Goal: Task Accomplishment & Management: Manage account settings

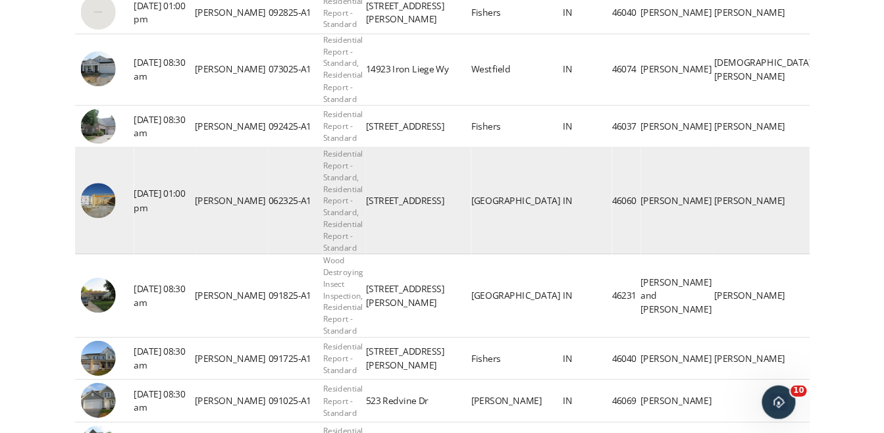
scroll to position [395, 0]
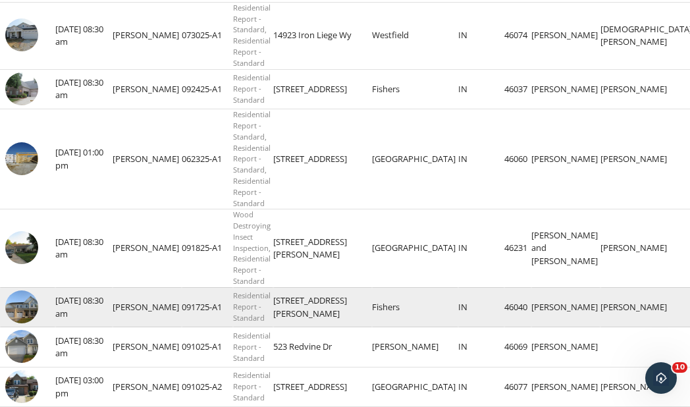
click at [14, 305] on img at bounding box center [21, 306] width 33 height 33
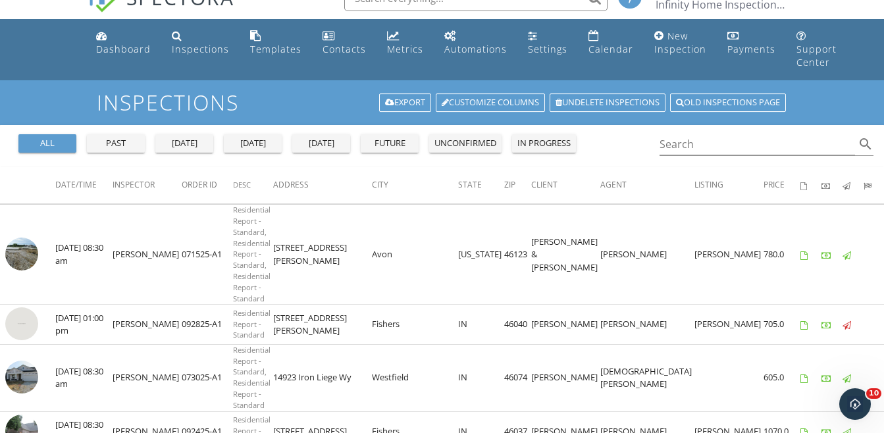
scroll to position [0, 0]
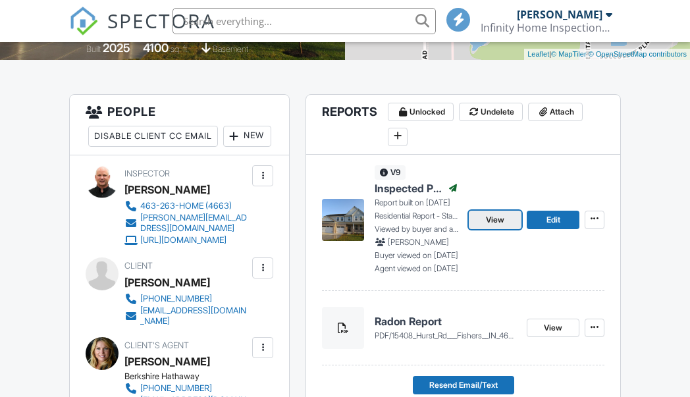
click at [492, 222] on span "View" at bounding box center [495, 219] width 18 height 13
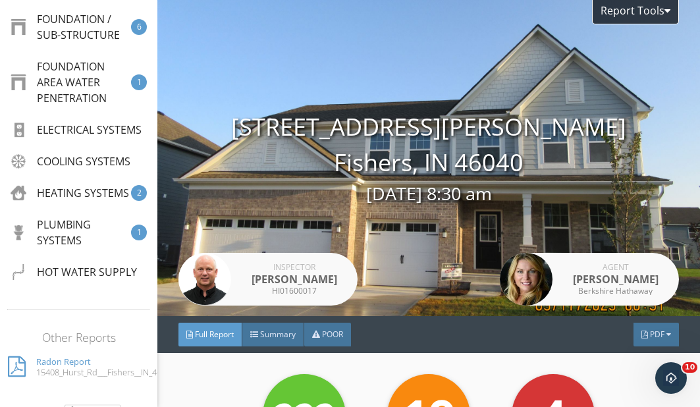
scroll to position [856, 0]
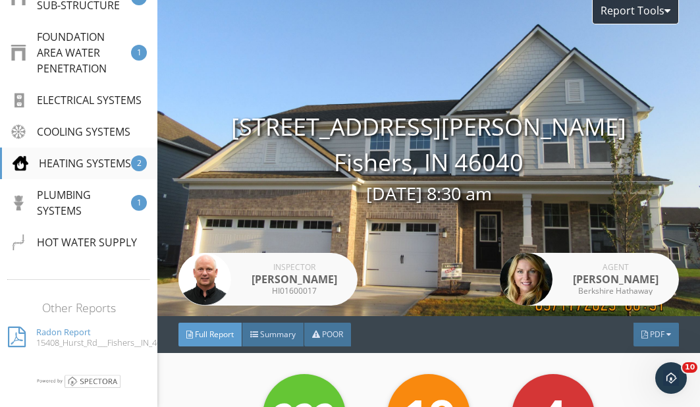
click at [65, 171] on div "HEATING SYSTEMS" at bounding box center [72, 163] width 119 height 16
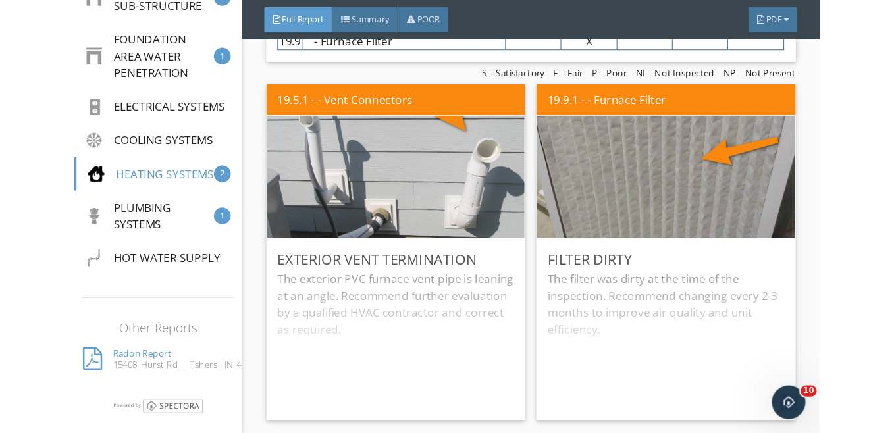
scroll to position [11611, 0]
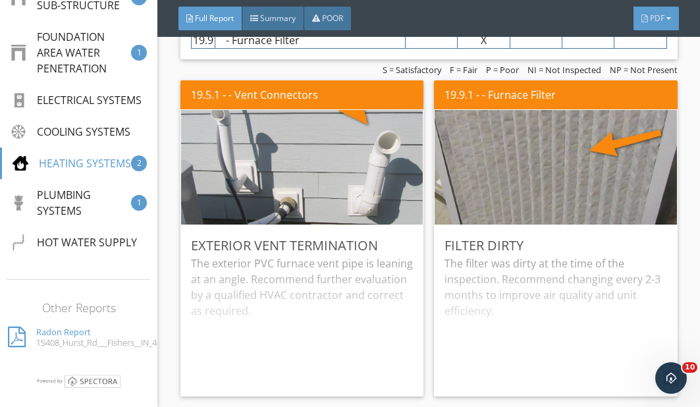
click at [643, 16] on div at bounding box center [644, 18] width 7 height 8
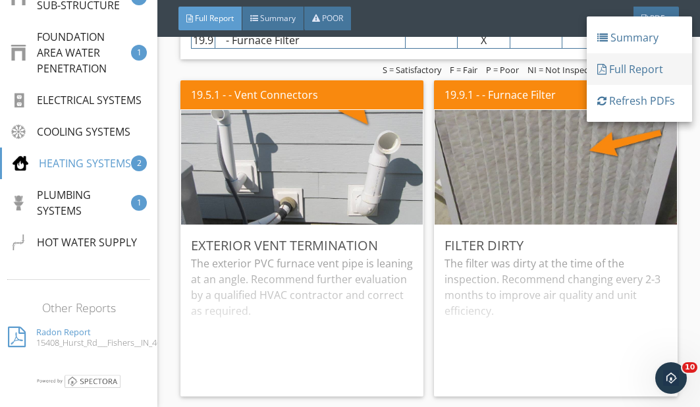
click at [639, 66] on div "Full Report" at bounding box center [639, 69] width 84 height 16
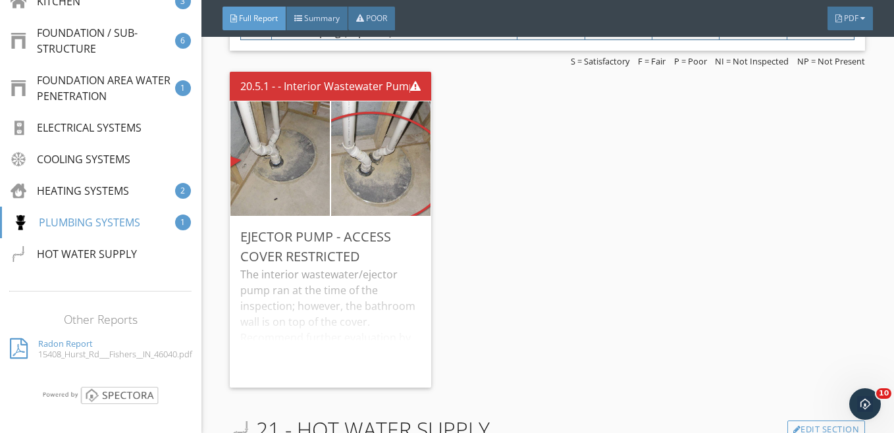
scroll to position [10685, 0]
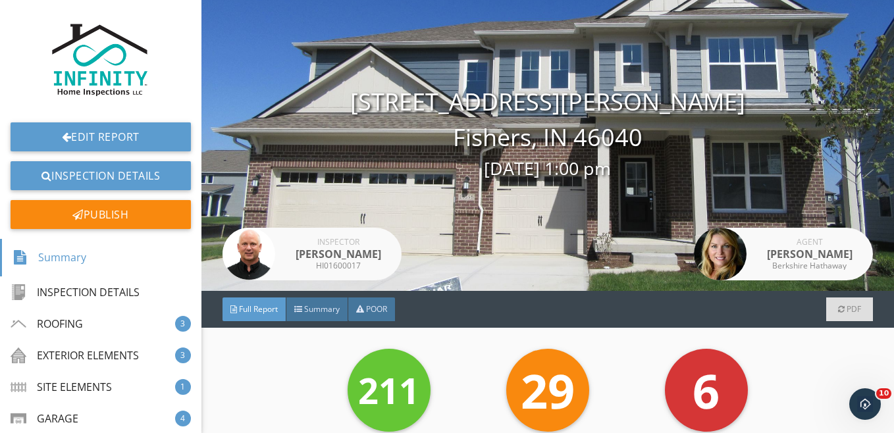
scroll to position [66, 0]
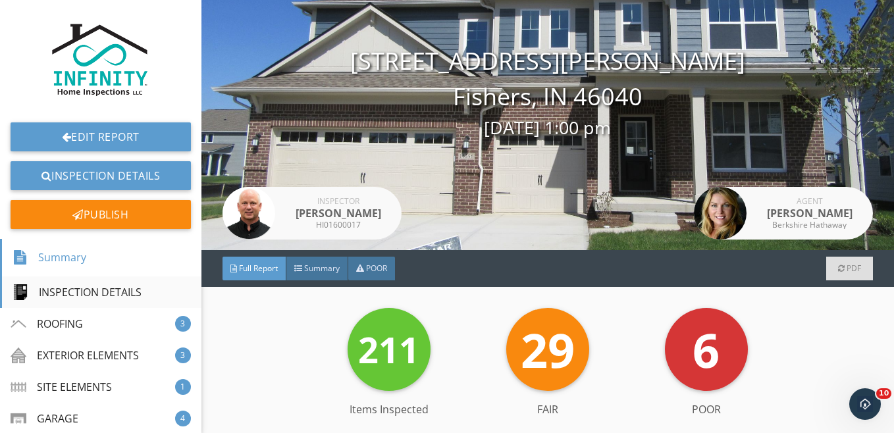
click at [70, 297] on div "INSPECTION DETAILS" at bounding box center [77, 292] width 129 height 16
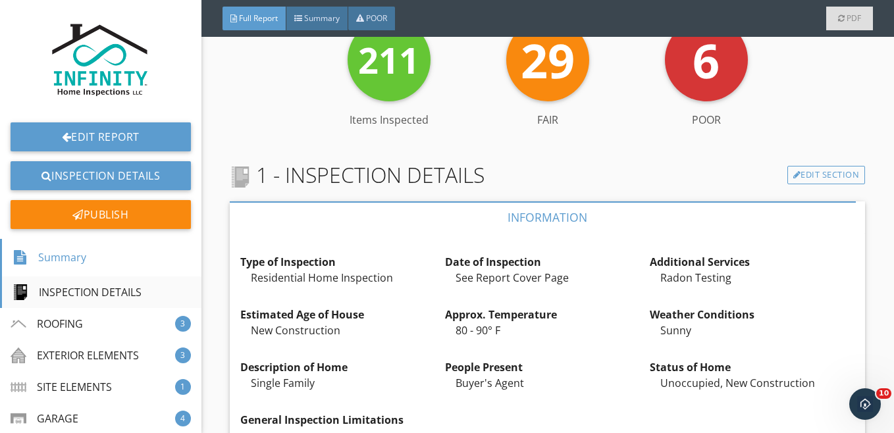
scroll to position [515, 0]
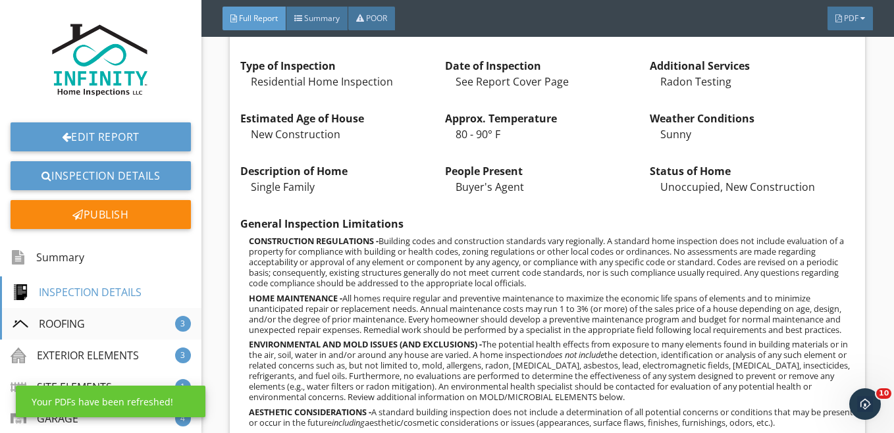
click at [63, 323] on div "ROOFING" at bounding box center [49, 324] width 72 height 16
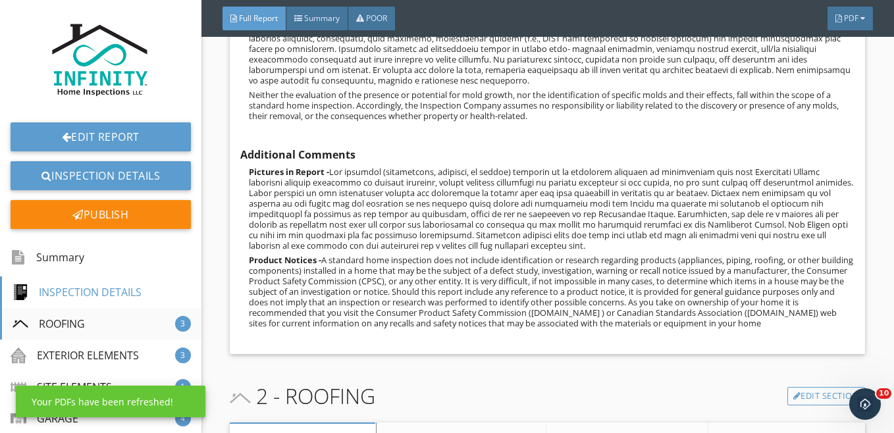
scroll to position [2385, 0]
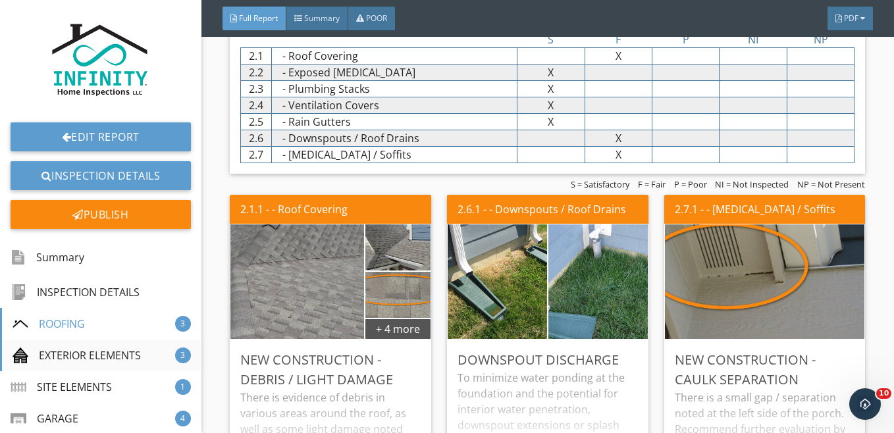
click at [66, 354] on div "EXTERIOR ELEMENTS" at bounding box center [77, 356] width 128 height 16
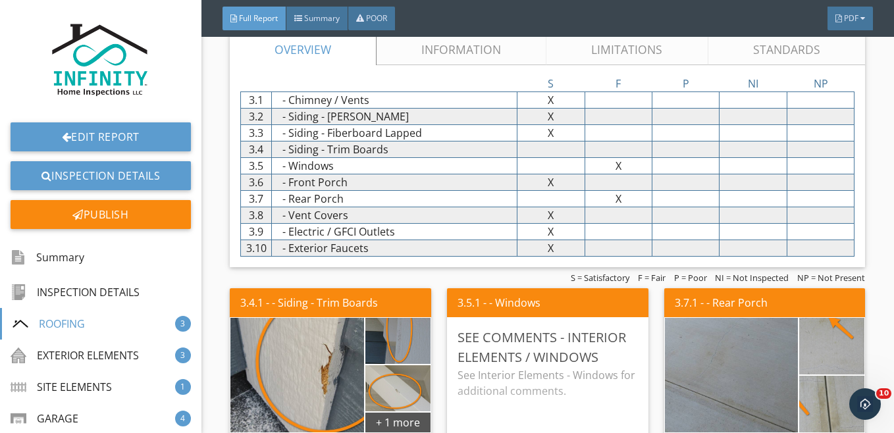
scroll to position [2909, 0]
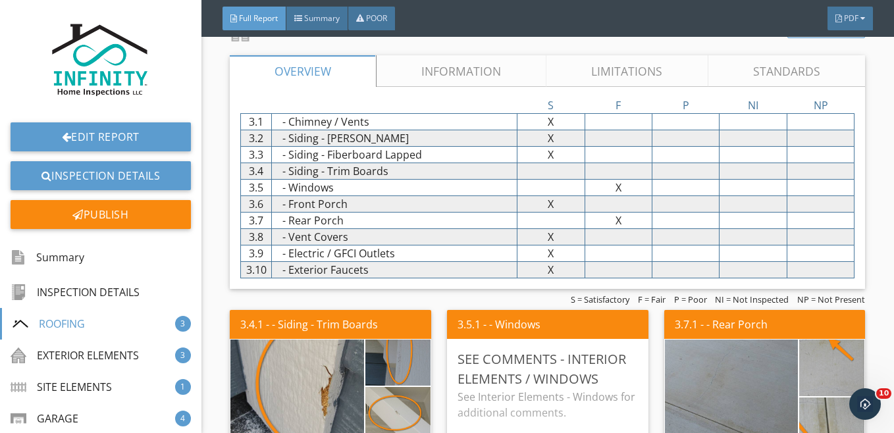
click at [810, 38] on link "Edit Section" at bounding box center [826, 29] width 78 height 18
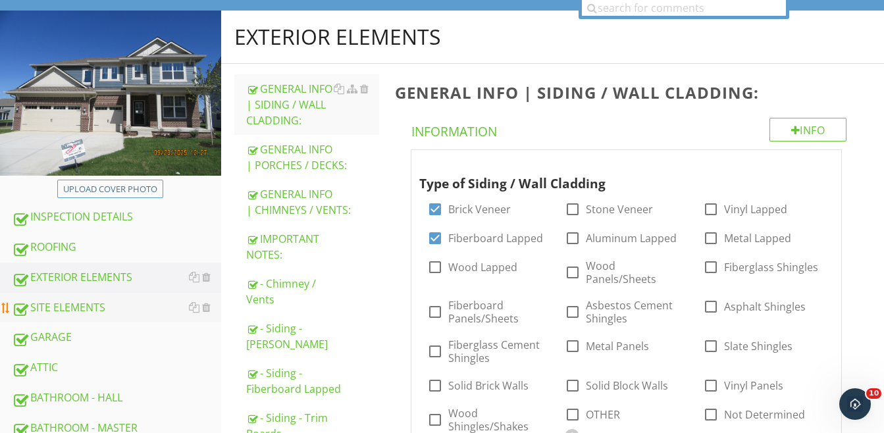
scroll to position [198, 0]
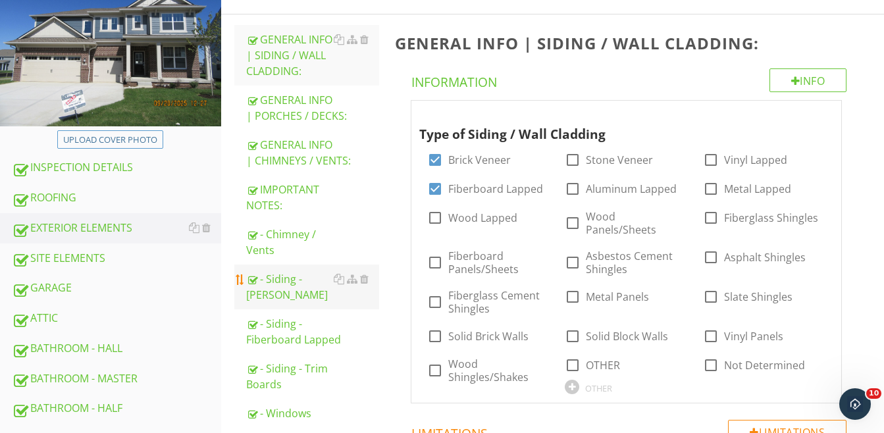
click at [298, 281] on div "- Siding - [PERSON_NAME]" at bounding box center [312, 287] width 133 height 32
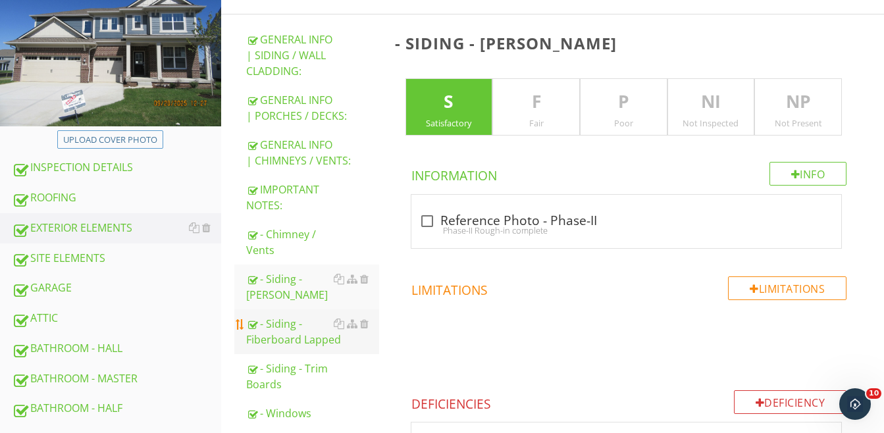
click at [288, 325] on div "- Siding - Fiberboard Lapped" at bounding box center [312, 332] width 133 height 32
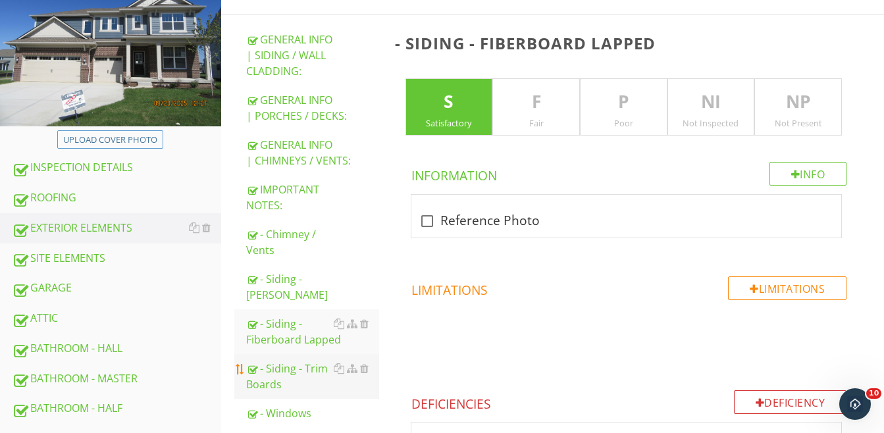
click at [275, 371] on div "- Siding - Trim Boards" at bounding box center [312, 377] width 133 height 32
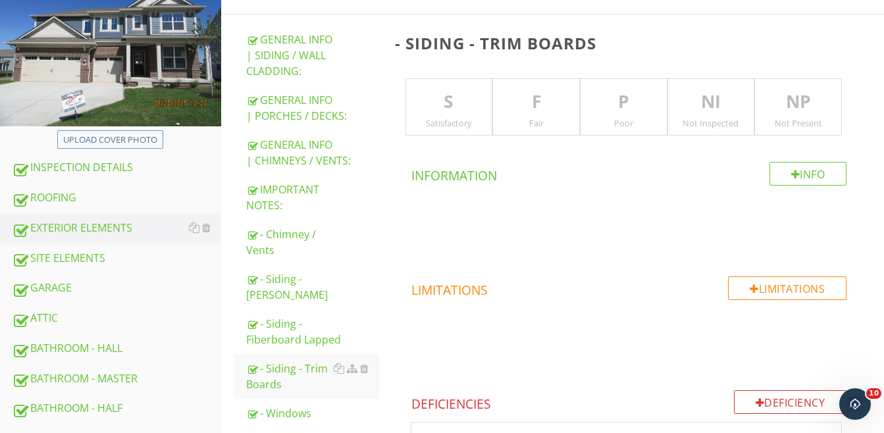
click at [546, 113] on p "F" at bounding box center [536, 102] width 86 height 26
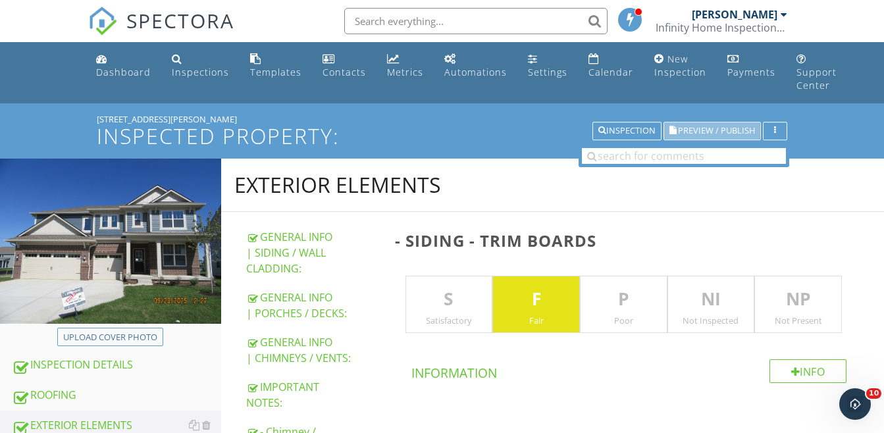
click at [700, 130] on span "Preview / Publish" at bounding box center [716, 131] width 77 height 9
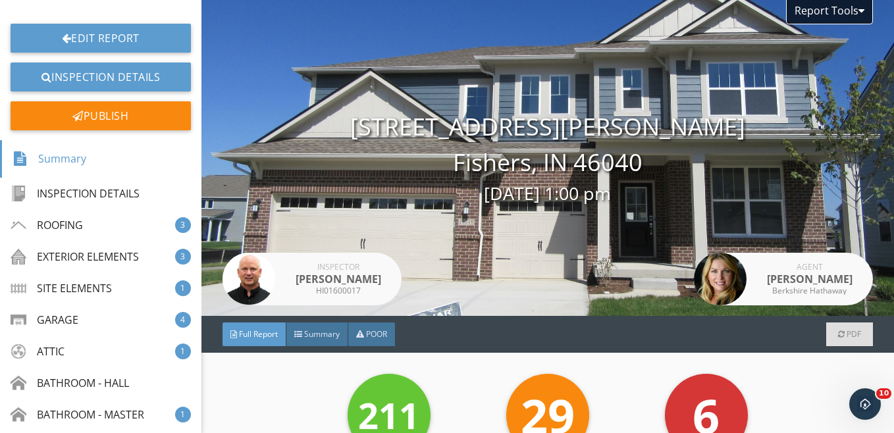
scroll to position [132, 0]
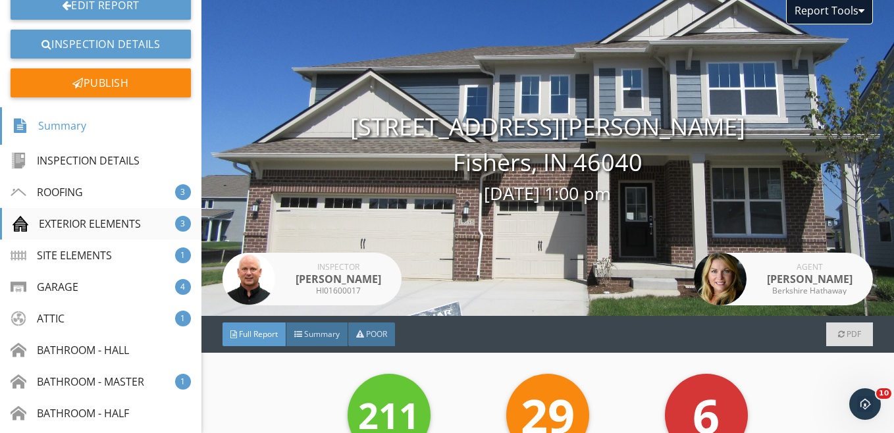
click at [90, 225] on div "EXTERIOR ELEMENTS" at bounding box center [77, 224] width 128 height 16
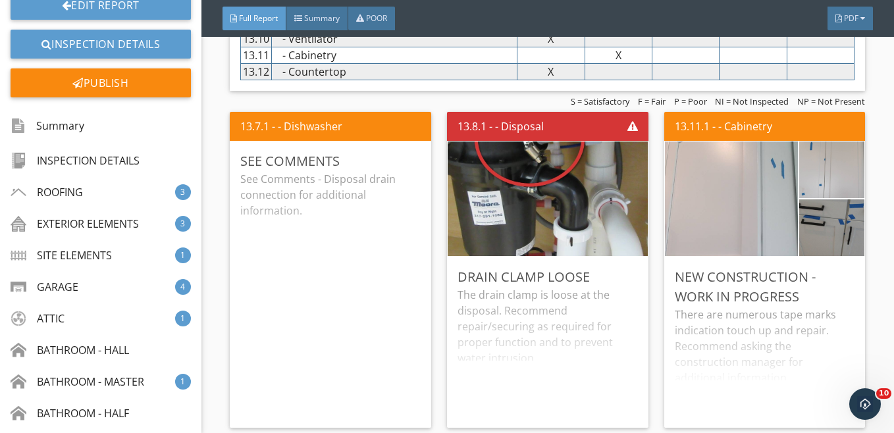
scroll to position [8542, 0]
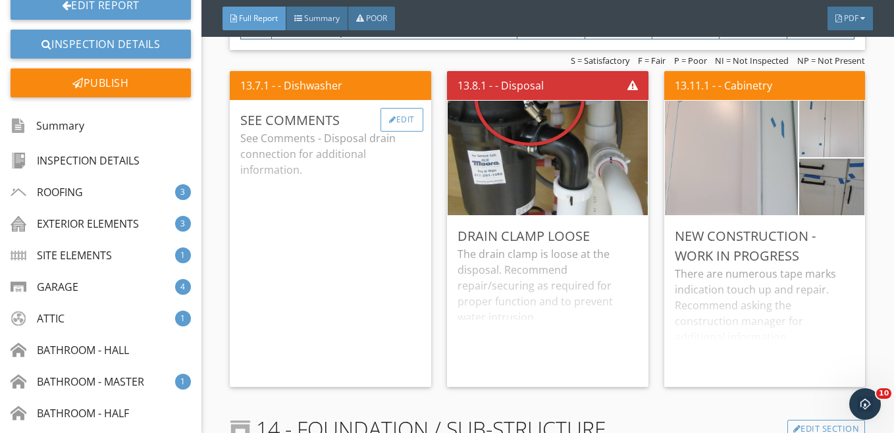
click at [408, 132] on div "Edit" at bounding box center [402, 120] width 43 height 24
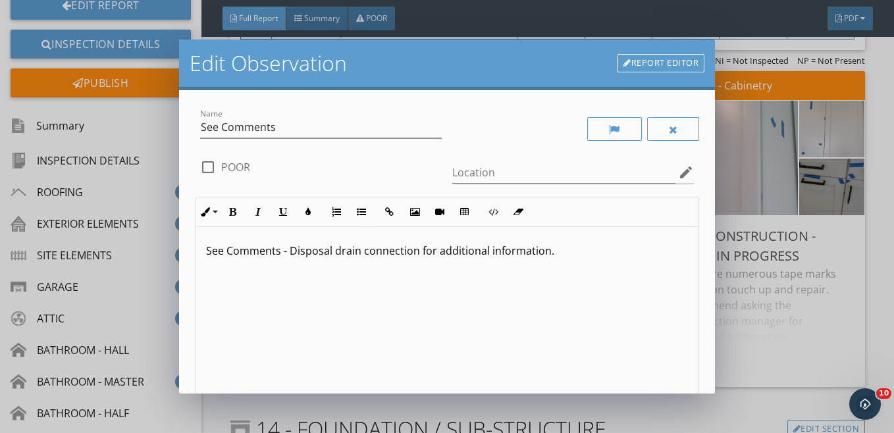
click at [362, 252] on p "See Comments - Disposal drain connection for additional information." at bounding box center [447, 251] width 483 height 16
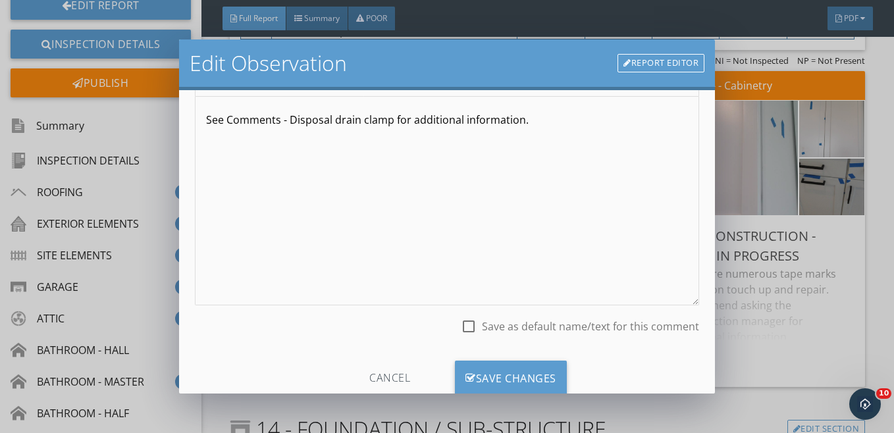
scroll to position [132, 0]
click at [514, 375] on div "Save Changes" at bounding box center [511, 377] width 112 height 36
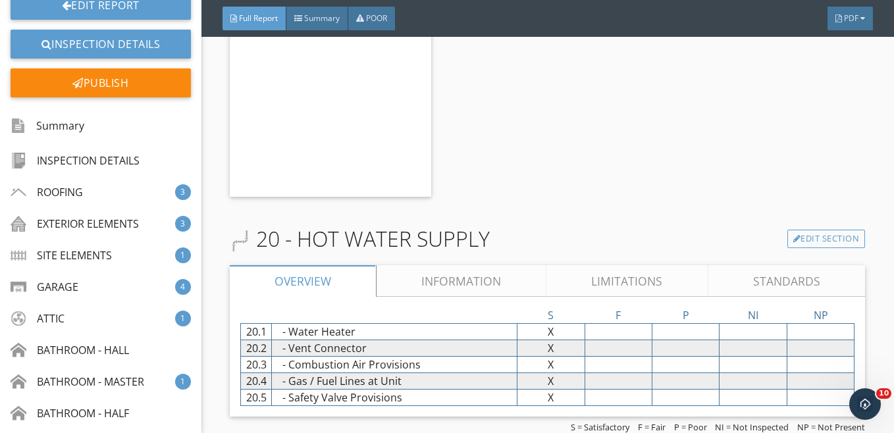
scroll to position [12562, 0]
click at [849, 16] on span "PDF" at bounding box center [851, 18] width 14 height 11
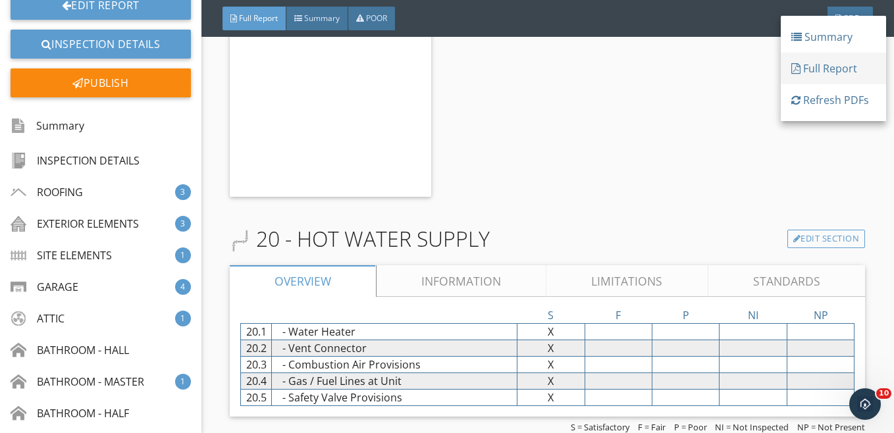
click at [837, 68] on div "Full Report" at bounding box center [833, 69] width 84 height 16
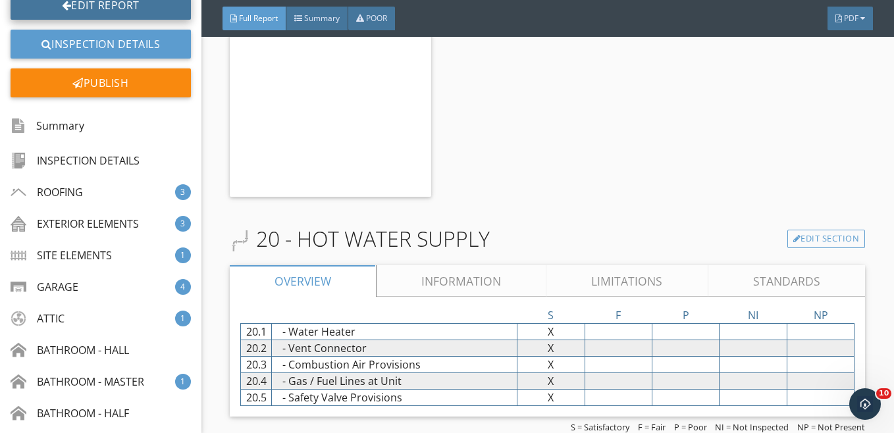
click at [103, 7] on link "Edit Report" at bounding box center [101, 5] width 180 height 29
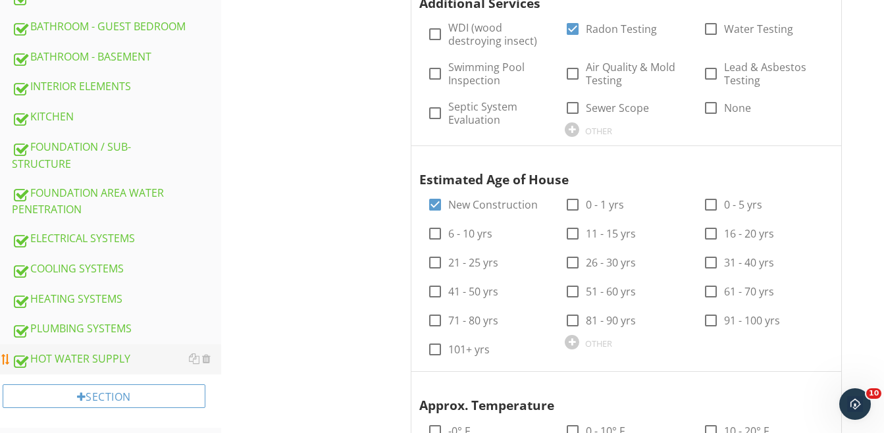
scroll to position [593, 0]
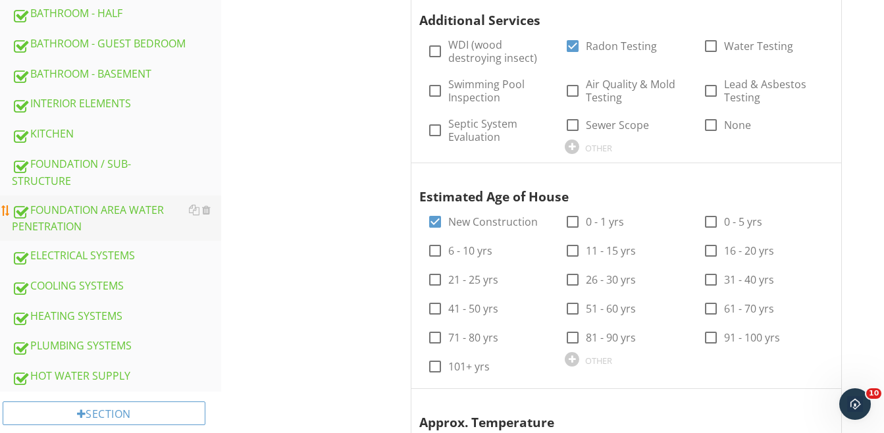
click at [82, 205] on div "FOUNDATION AREA WATER PENETRATION" at bounding box center [116, 218] width 209 height 33
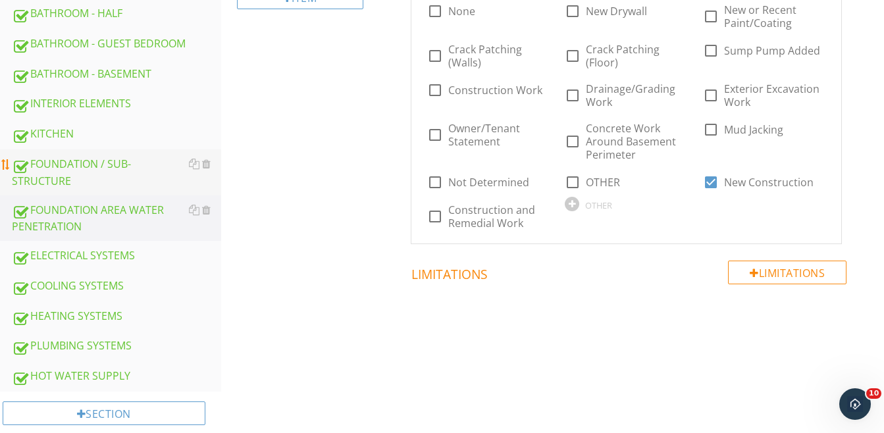
click at [80, 161] on div "FOUNDATION / SUB-STRUCTURE" at bounding box center [116, 172] width 209 height 33
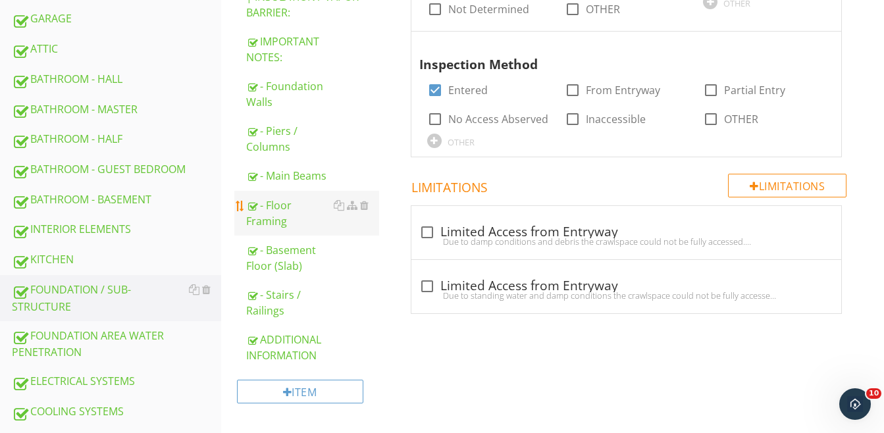
scroll to position [461, 0]
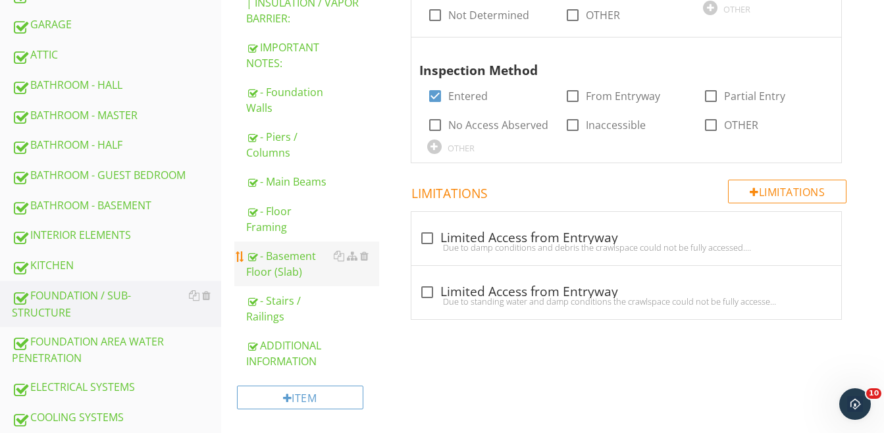
click at [270, 268] on div "- Basement Floor (Slab)" at bounding box center [312, 264] width 133 height 32
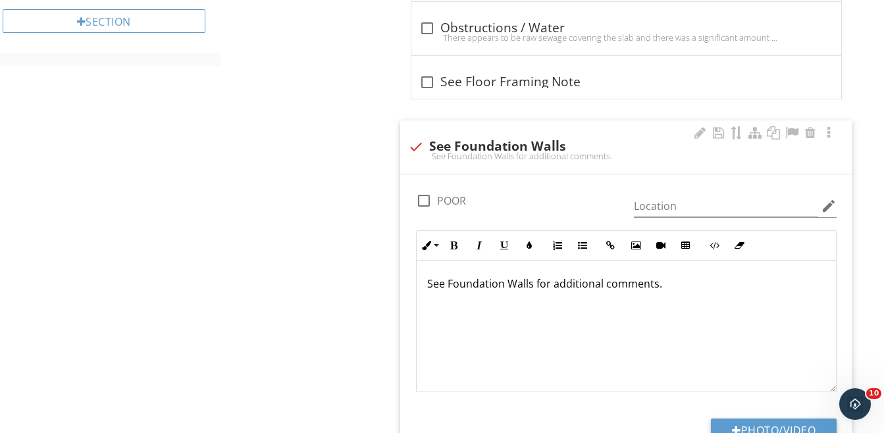
scroll to position [922, 0]
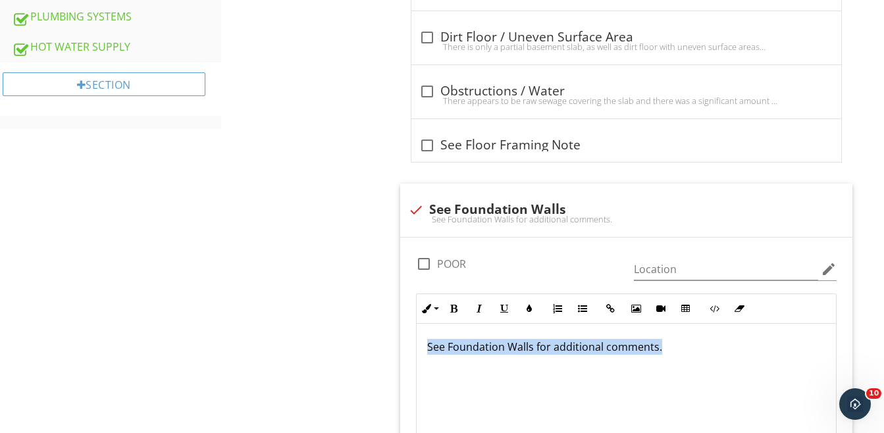
drag, startPoint x: 674, startPoint y: 351, endPoint x: 397, endPoint y: 350, distance: 277.2
copy p "See Foundation Walls for additional comments."
click at [417, 211] on div at bounding box center [416, 210] width 22 height 22
checkbox input "true"
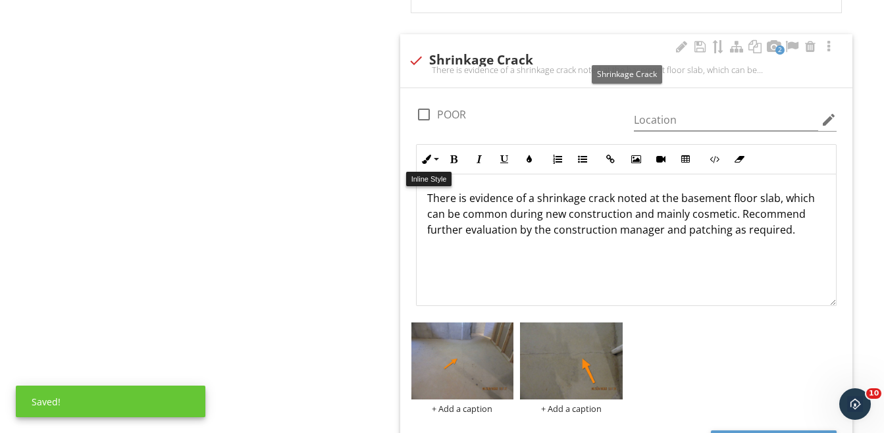
scroll to position [1185, 0]
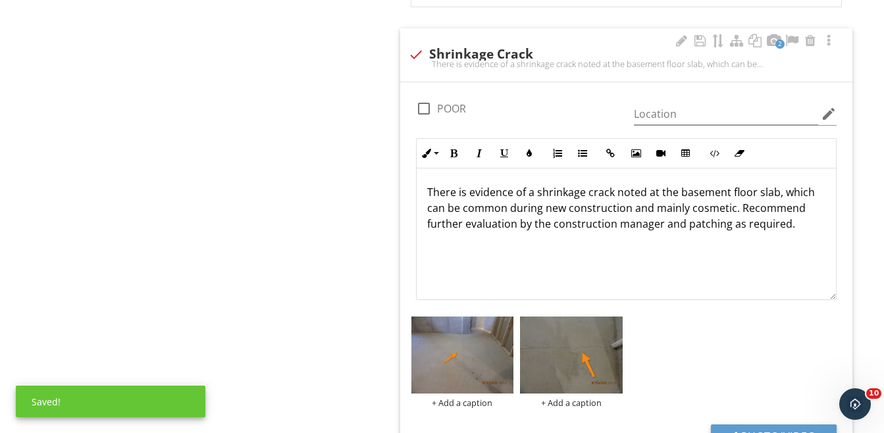
click at [796, 223] on p "There is evidence of a shrinkage crack noted at the basement floor slab, which …" at bounding box center [626, 207] width 398 height 47
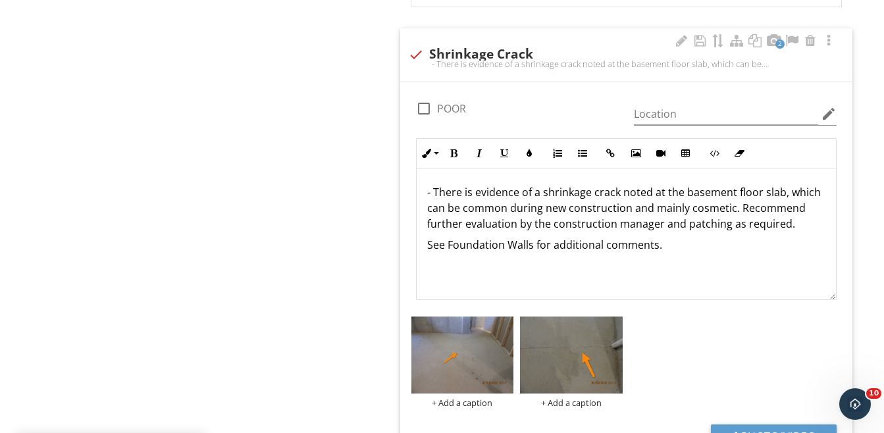
click at [422, 265] on div "- There is evidence of a shrinkage crack noted at the basement floor slab, whic…" at bounding box center [626, 235] width 419 height 132
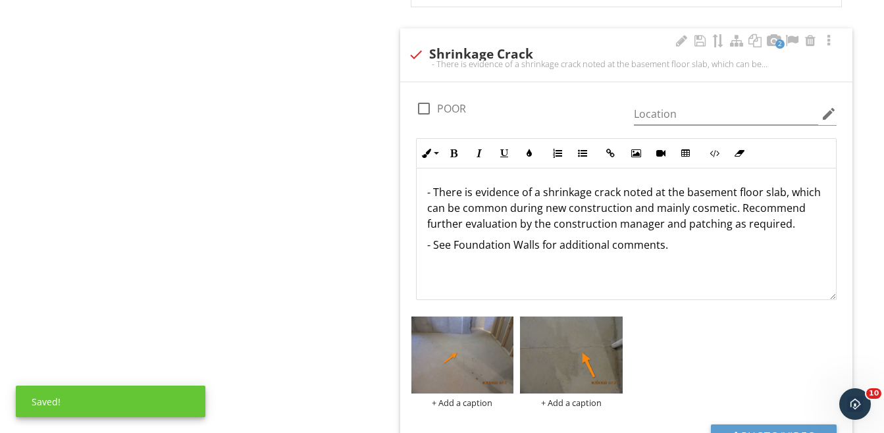
click at [789, 225] on p "- There is evidence of a shrinkage crack noted at the basement floor slab, whic…" at bounding box center [626, 207] width 398 height 47
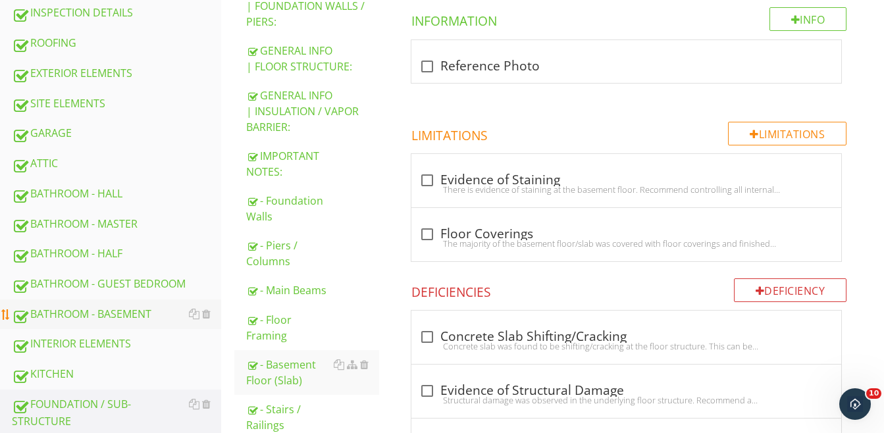
scroll to position [329, 0]
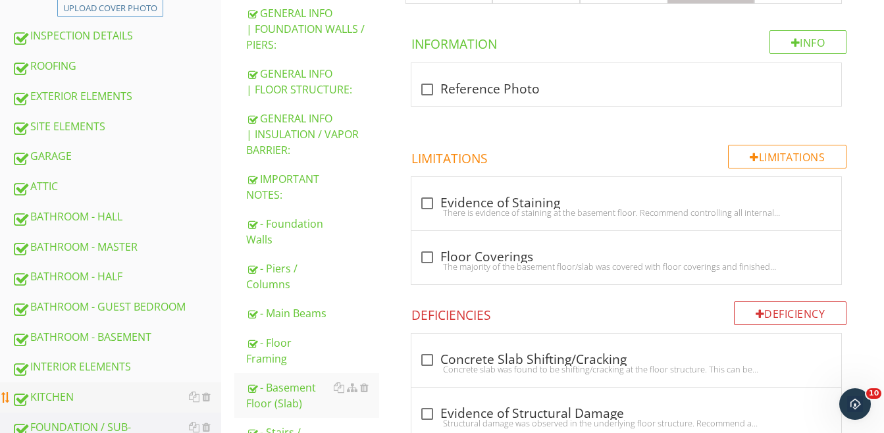
click at [57, 390] on div "KITCHEN" at bounding box center [116, 397] width 209 height 17
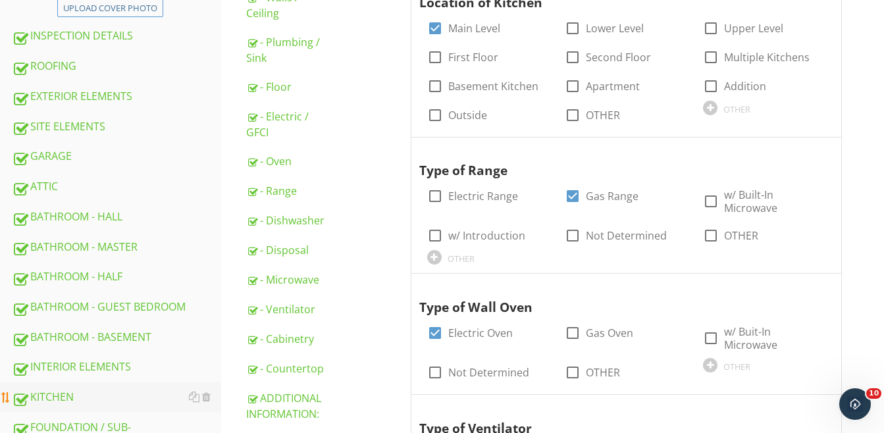
click at [56, 396] on div "KITCHEN" at bounding box center [116, 397] width 209 height 17
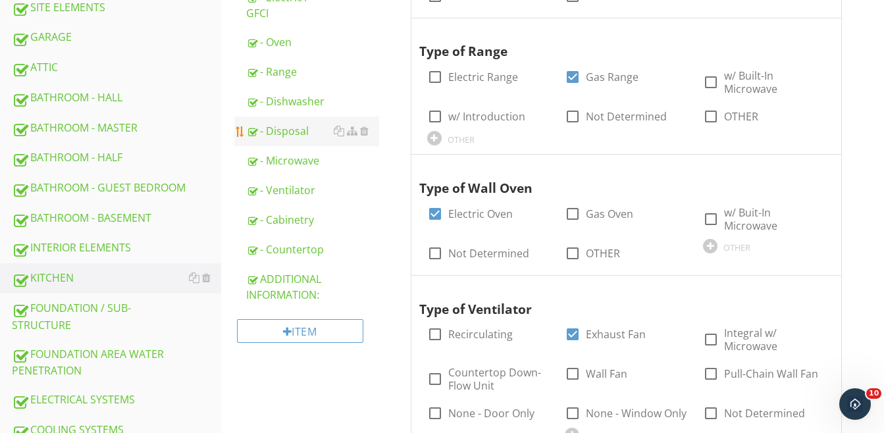
scroll to position [461, 0]
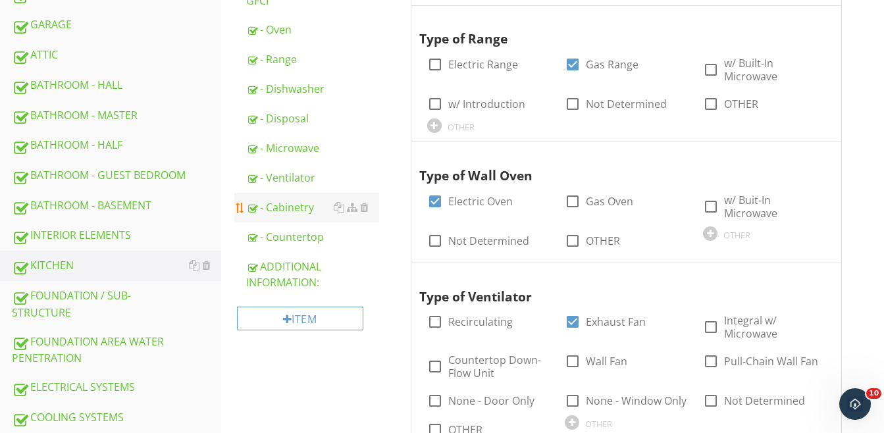
click at [278, 199] on div "- Cabinetry" at bounding box center [312, 207] width 133 height 16
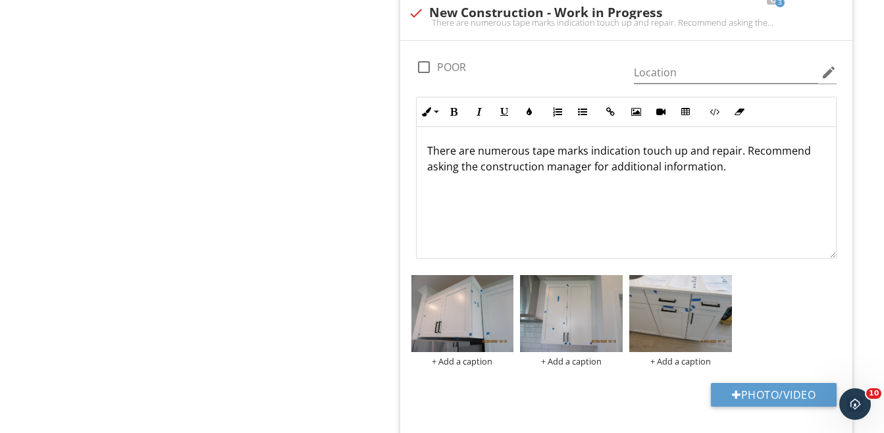
scroll to position [1317, 0]
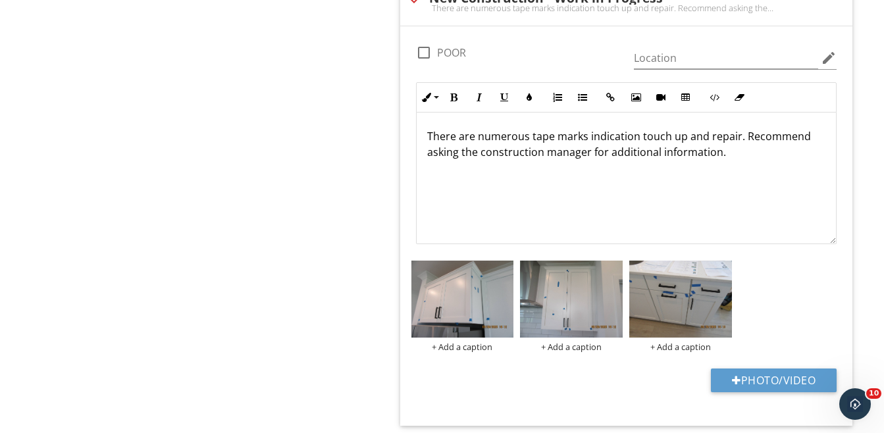
click at [625, 137] on p "There are numerous tape marks indication touch up and repair. Recommend asking …" at bounding box center [626, 144] width 398 height 32
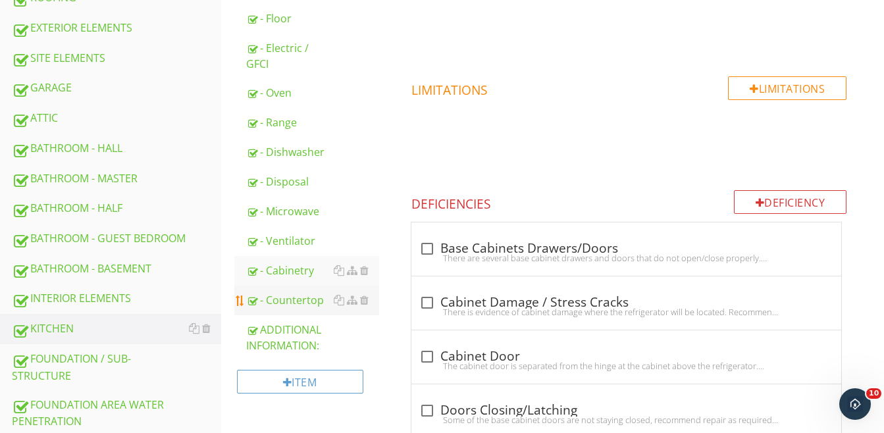
scroll to position [395, 0]
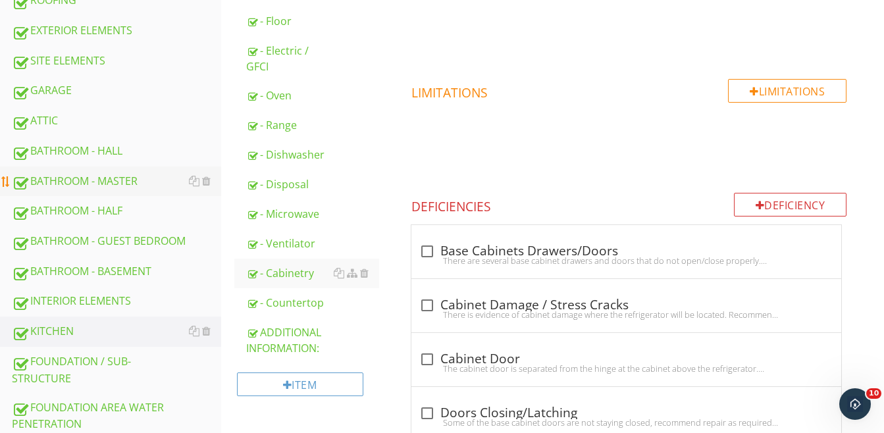
click at [90, 175] on div "BATHROOM - MASTER" at bounding box center [116, 181] width 209 height 17
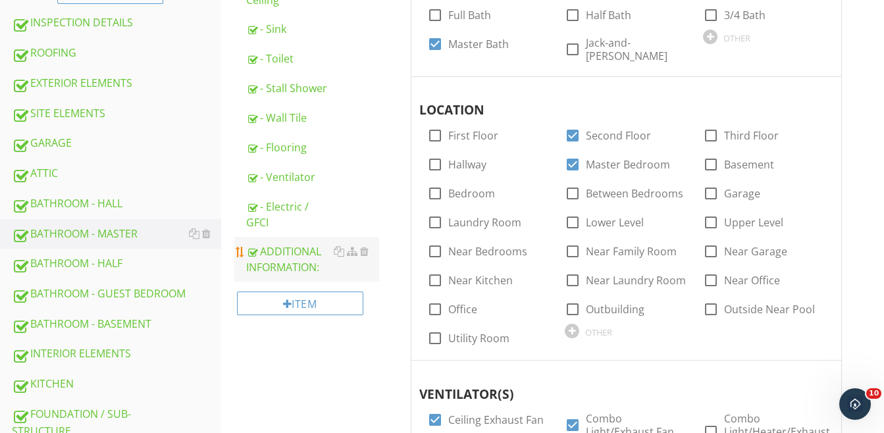
scroll to position [263, 0]
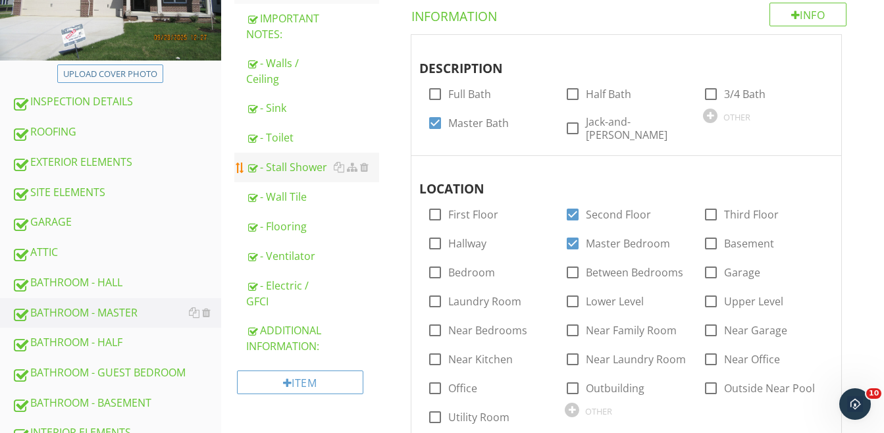
drag, startPoint x: 278, startPoint y: 167, endPoint x: 318, endPoint y: 169, distance: 40.2
click at [278, 167] on div "- Stall Shower" at bounding box center [312, 167] width 133 height 16
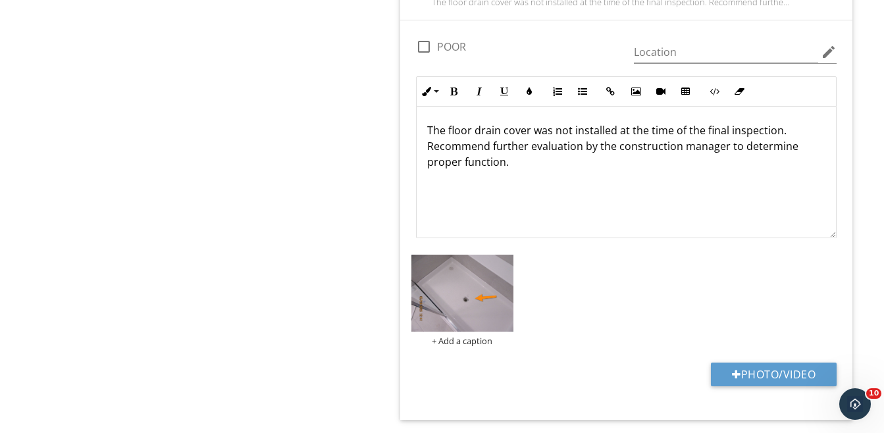
scroll to position [2370, 0]
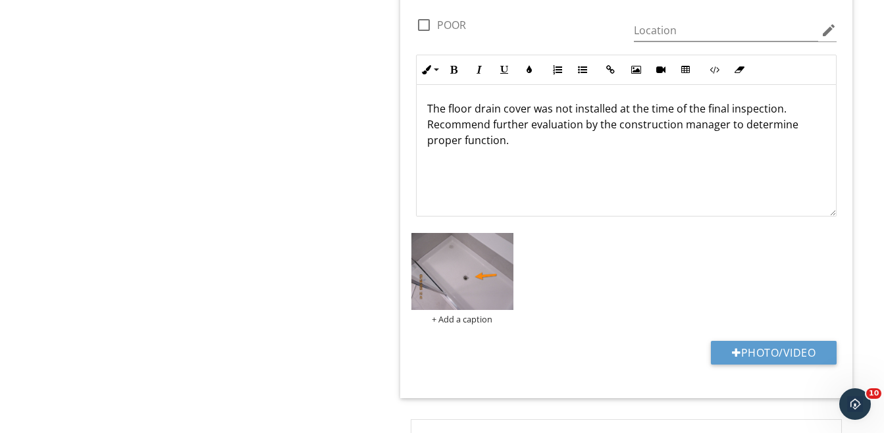
click at [427, 144] on p "The floor drain cover was not installed at the time of the final inspection. Re…" at bounding box center [626, 124] width 398 height 47
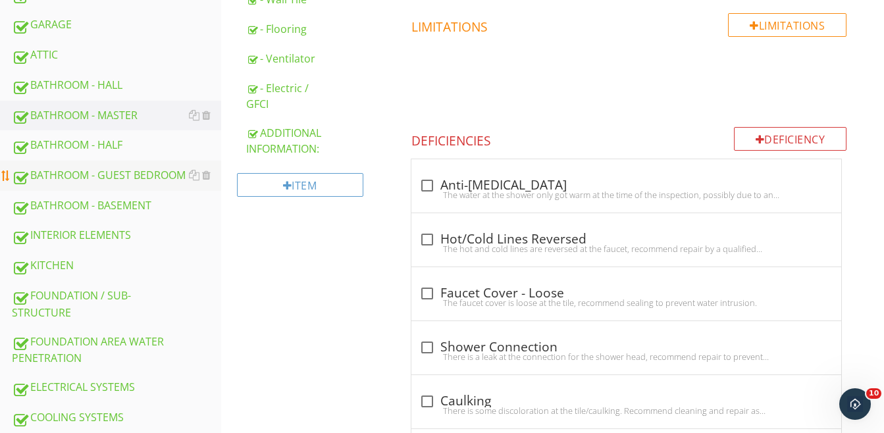
scroll to position [395, 0]
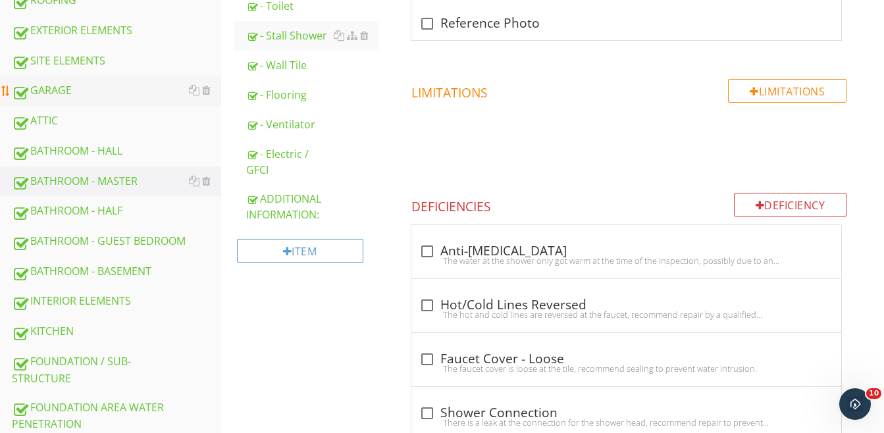
click at [48, 93] on div "GARAGE" at bounding box center [116, 90] width 209 height 17
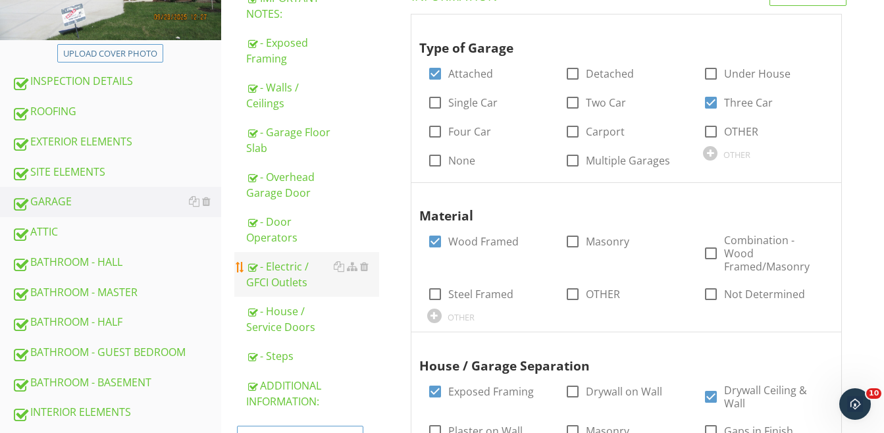
scroll to position [263, 0]
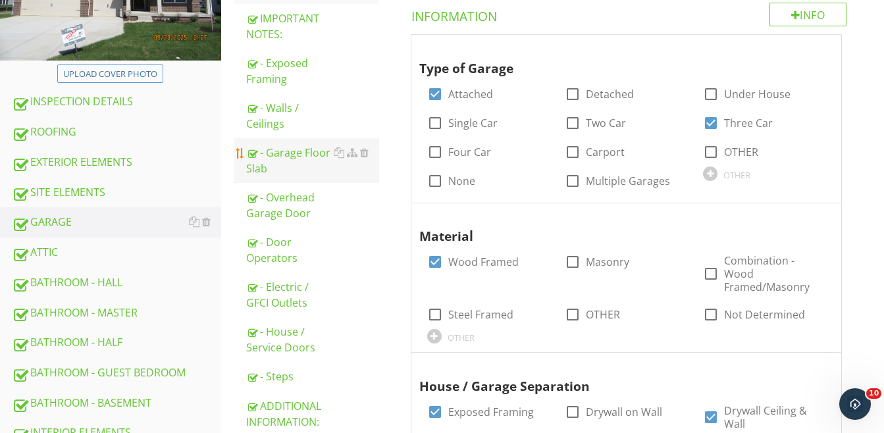
click at [296, 150] on div "- Garage Floor Slab" at bounding box center [312, 161] width 133 height 32
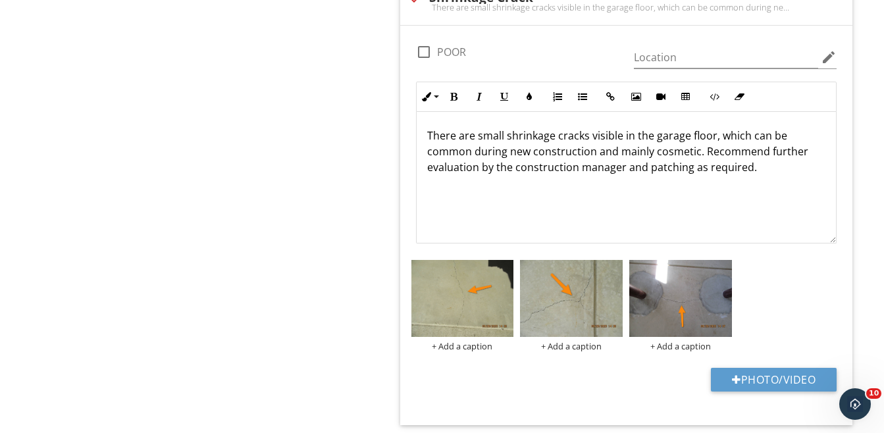
scroll to position [1244, 0]
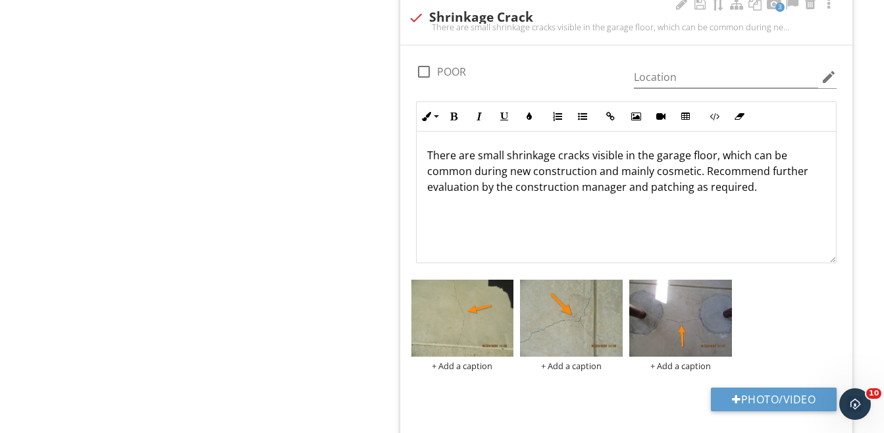
click at [624, 158] on p "There are small shrinkage cracks visible in the garage floor, which can be comm…" at bounding box center [626, 170] width 398 height 47
click at [689, 188] on p "There are small shrinkage cracks visible at the garage floor, which can be comm…" at bounding box center [626, 170] width 398 height 47
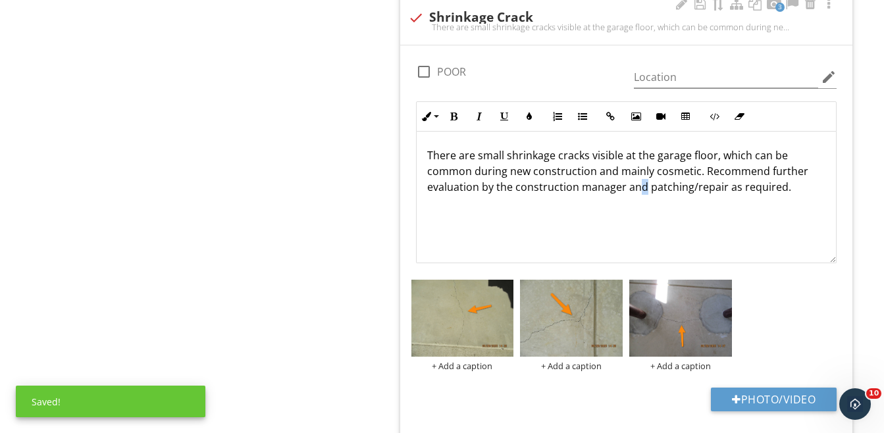
click at [641, 223] on div "There are small shrinkage cracks visible at the garage floor, which can be comm…" at bounding box center [626, 198] width 419 height 132
click at [643, 223] on div "There are small shrinkage cracks visible at the garage floor, which can be comm…" at bounding box center [626, 198] width 419 height 132
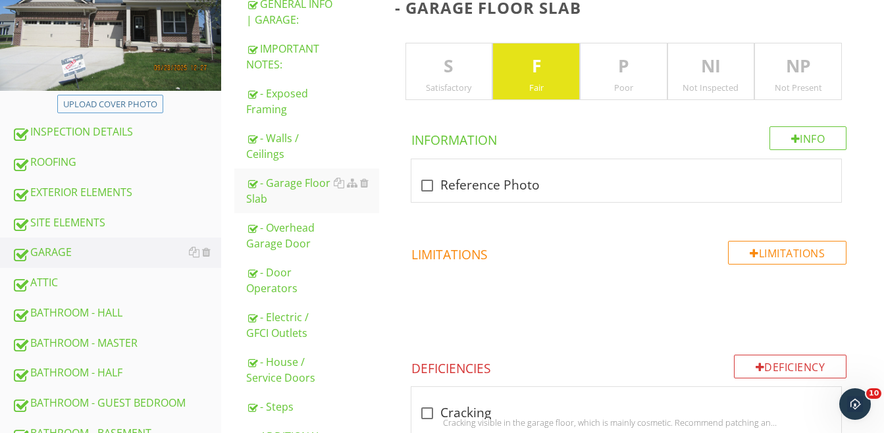
scroll to position [124, 0]
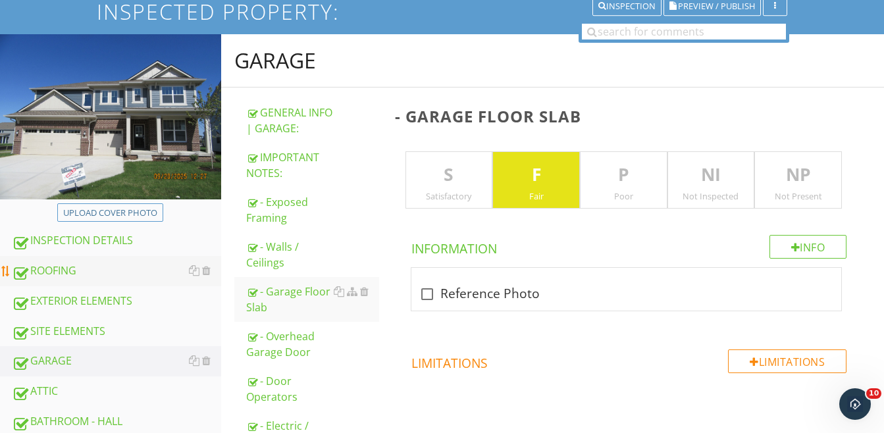
click at [56, 267] on div "ROOFING" at bounding box center [116, 271] width 209 height 17
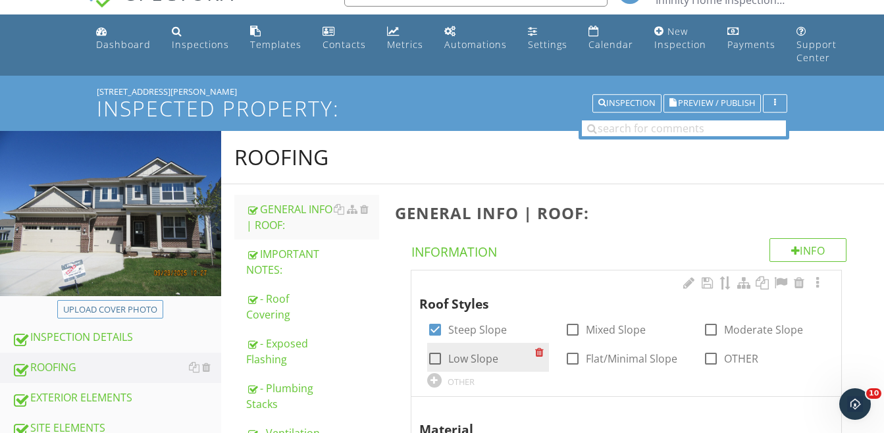
scroll to position [26, 0]
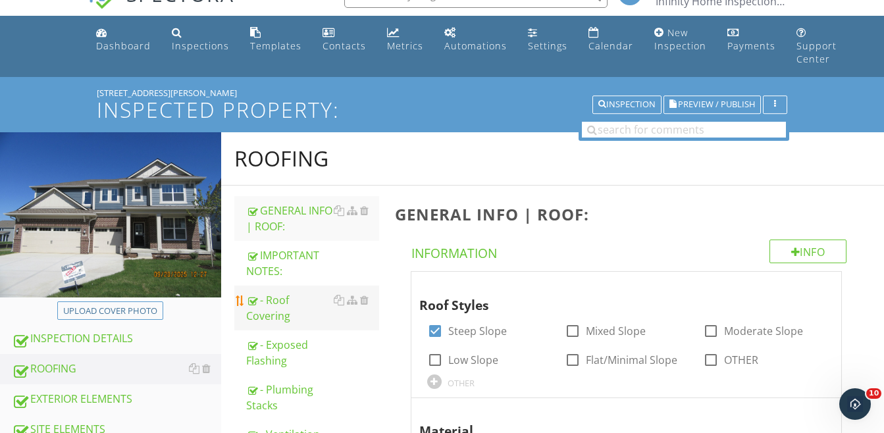
click at [267, 307] on div "- Roof Covering" at bounding box center [312, 308] width 133 height 32
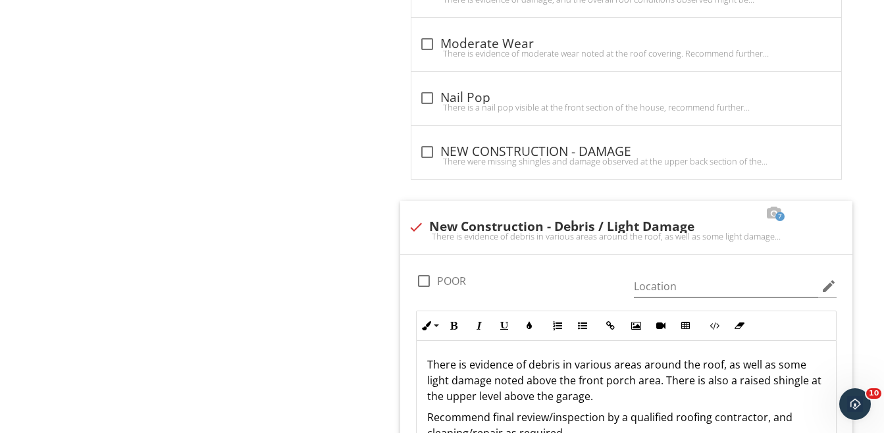
scroll to position [1804, 0]
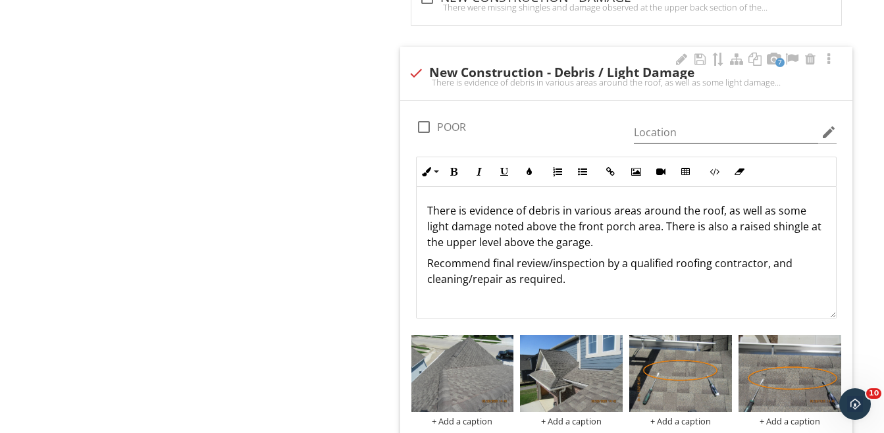
click at [634, 227] on p "There is evidence of debris in various areas around the roof, as well as some l…" at bounding box center [626, 226] width 398 height 47
click at [569, 243] on p "There is evidence of debris in various areas around the roof, as well as some l…" at bounding box center [626, 226] width 398 height 47
click at [810, 228] on p "There is evidence of debris in various areas around the roof, as well as some l…" at bounding box center [626, 226] width 398 height 47
click at [460, 243] on p "There is evidence of debris in various areas around the roof, as well as some l…" at bounding box center [626, 226] width 398 height 47
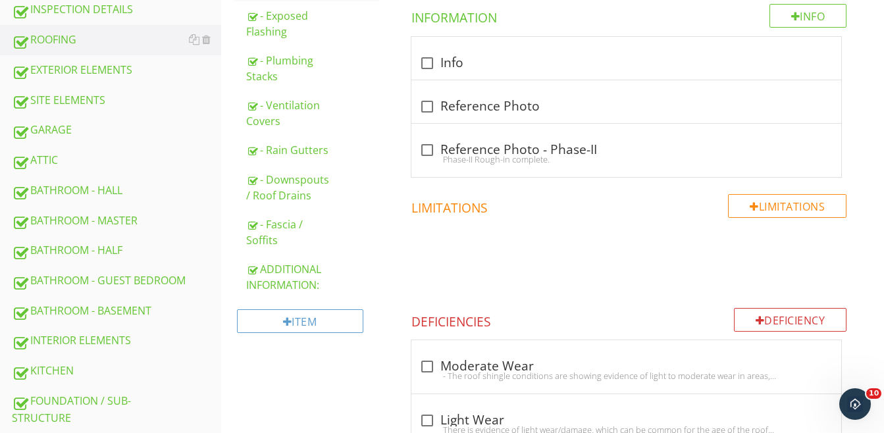
scroll to position [0, 0]
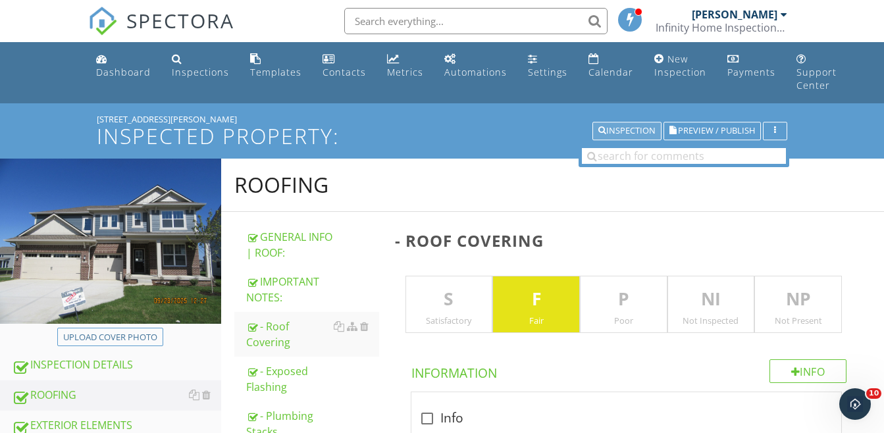
click at [624, 129] on div "Inspection" at bounding box center [626, 130] width 57 height 9
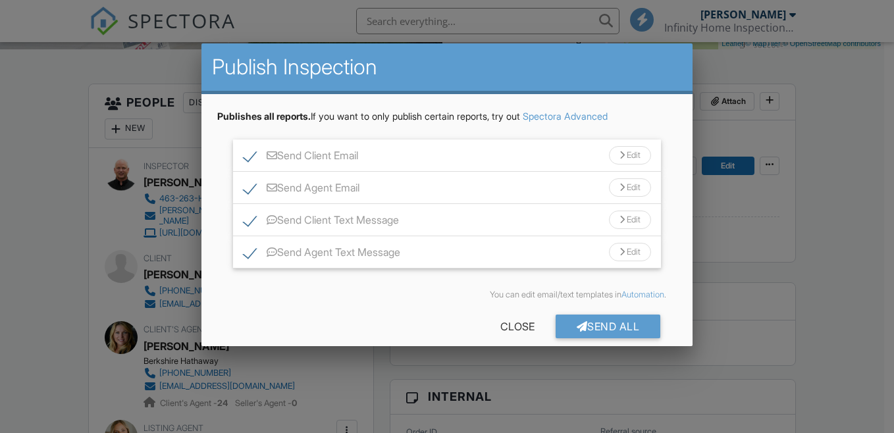
click at [620, 153] on div at bounding box center [622, 155] width 5 height 9
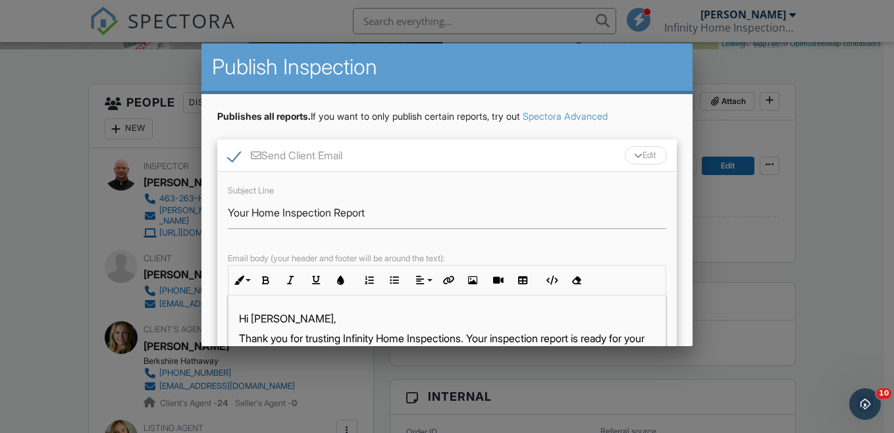
click at [635, 156] on div "Edit" at bounding box center [646, 155] width 42 height 18
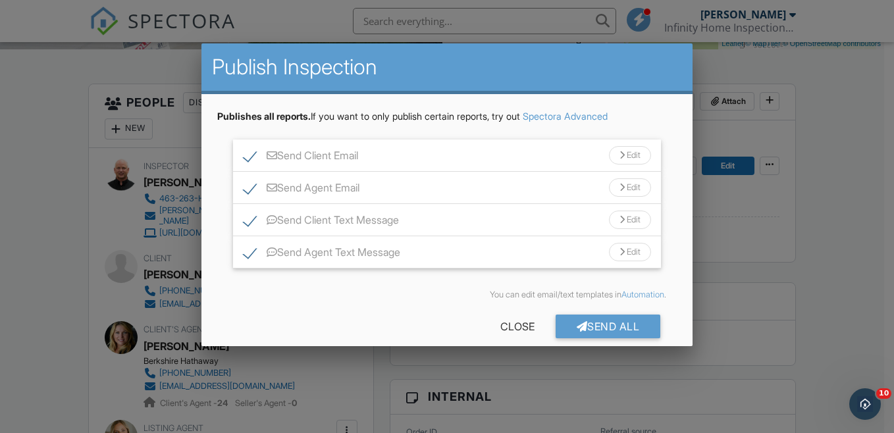
click at [623, 181] on div "Edit" at bounding box center [630, 187] width 42 height 18
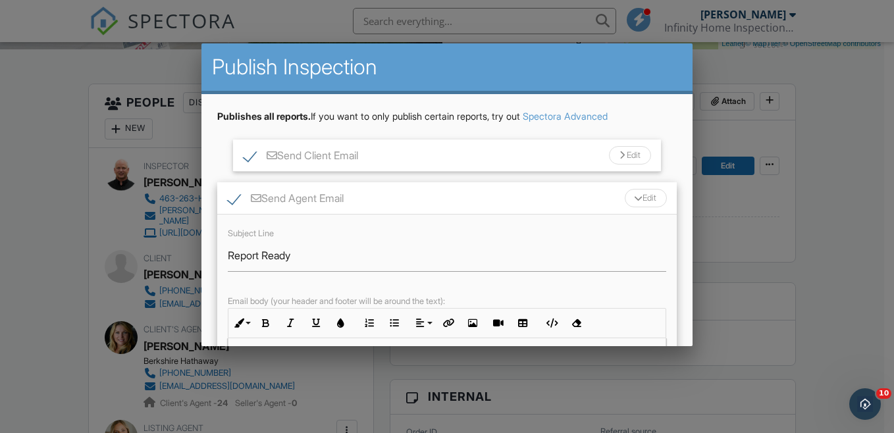
click at [631, 201] on div "Edit" at bounding box center [646, 198] width 42 height 18
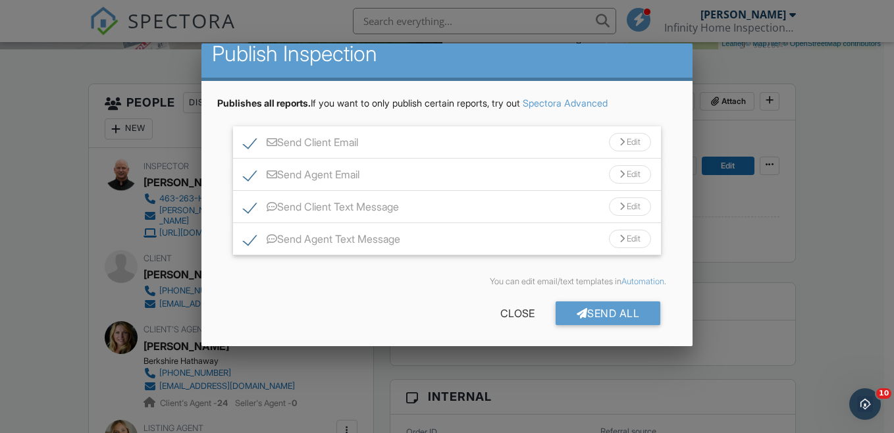
scroll to position [16, 0]
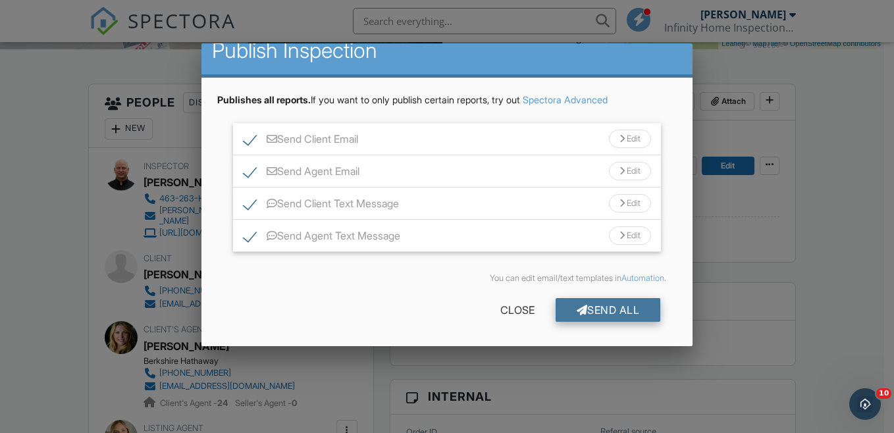
click at [596, 307] on div "Send All" at bounding box center [608, 310] width 105 height 24
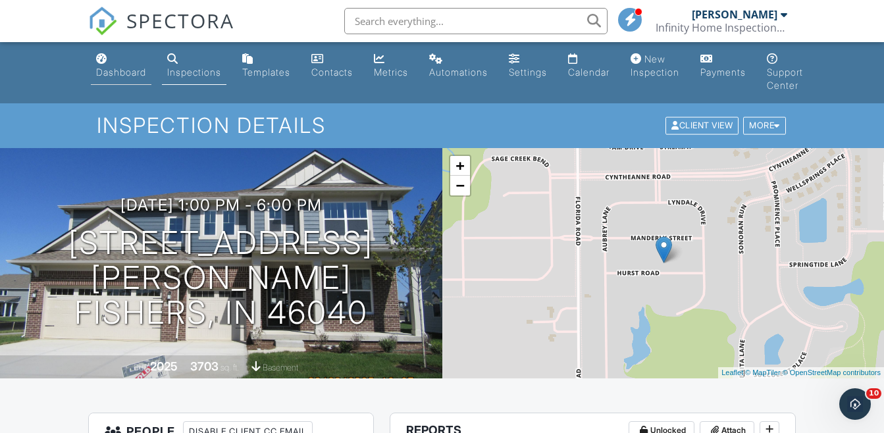
click at [121, 70] on div "Dashboard" at bounding box center [121, 71] width 50 height 11
